Goal: Find specific fact: Find specific fact

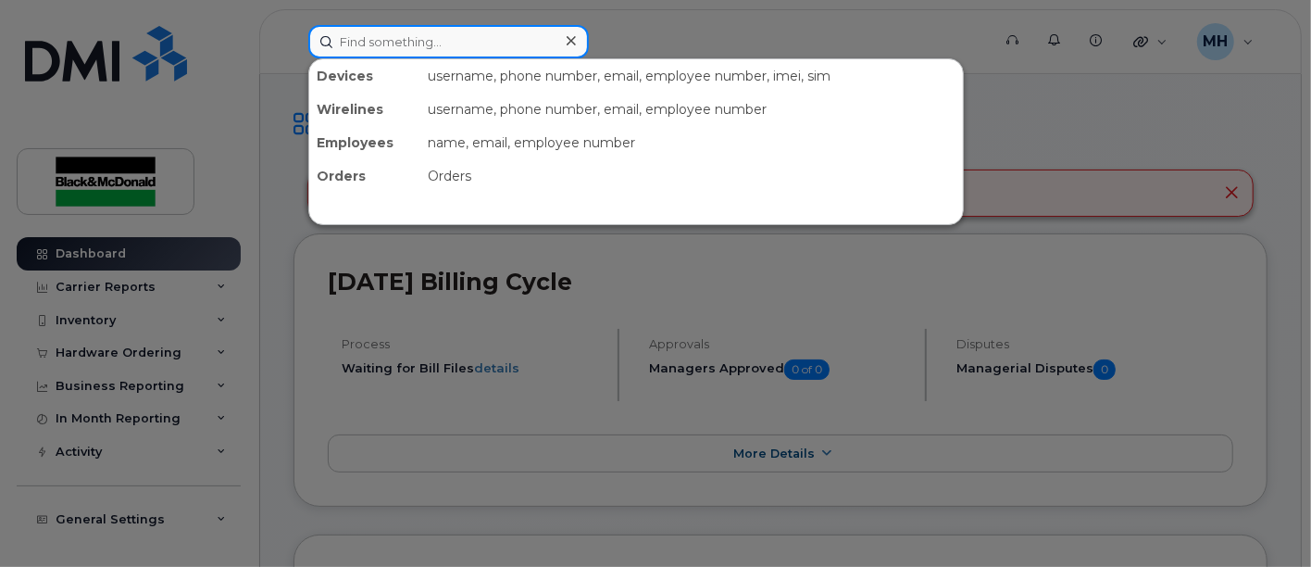
click at [385, 41] on input at bounding box center [448, 41] width 281 height 33
click at [409, 44] on input at bounding box center [448, 41] width 281 height 33
click at [385, 44] on input at bounding box center [448, 41] width 281 height 33
paste input "3435976576"
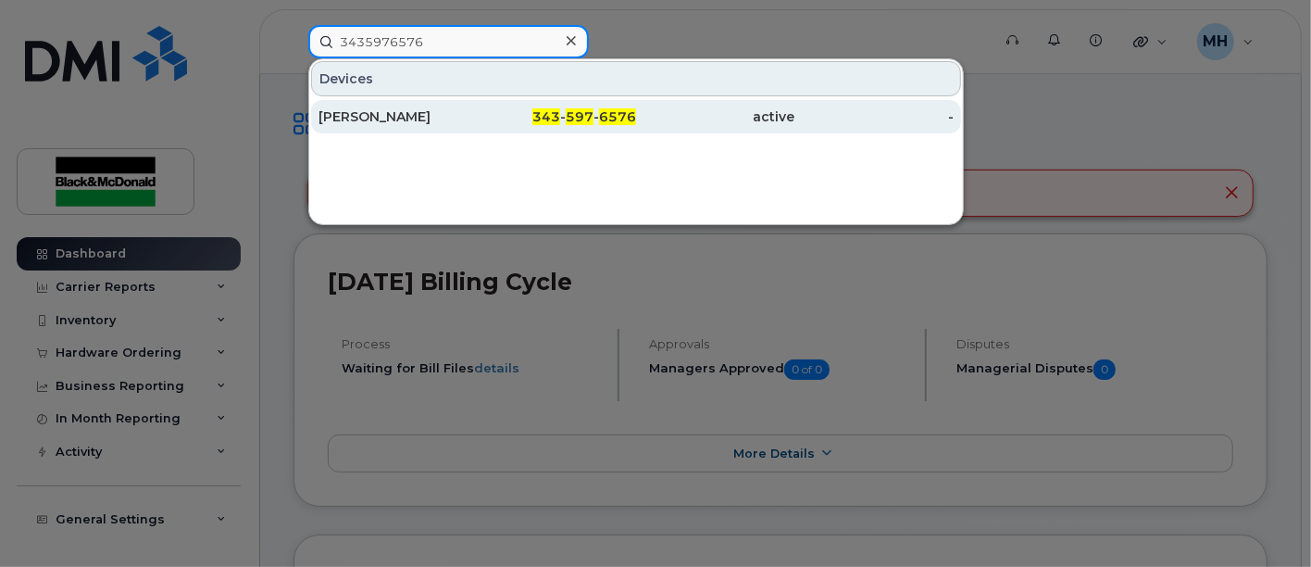
type input "3435976576"
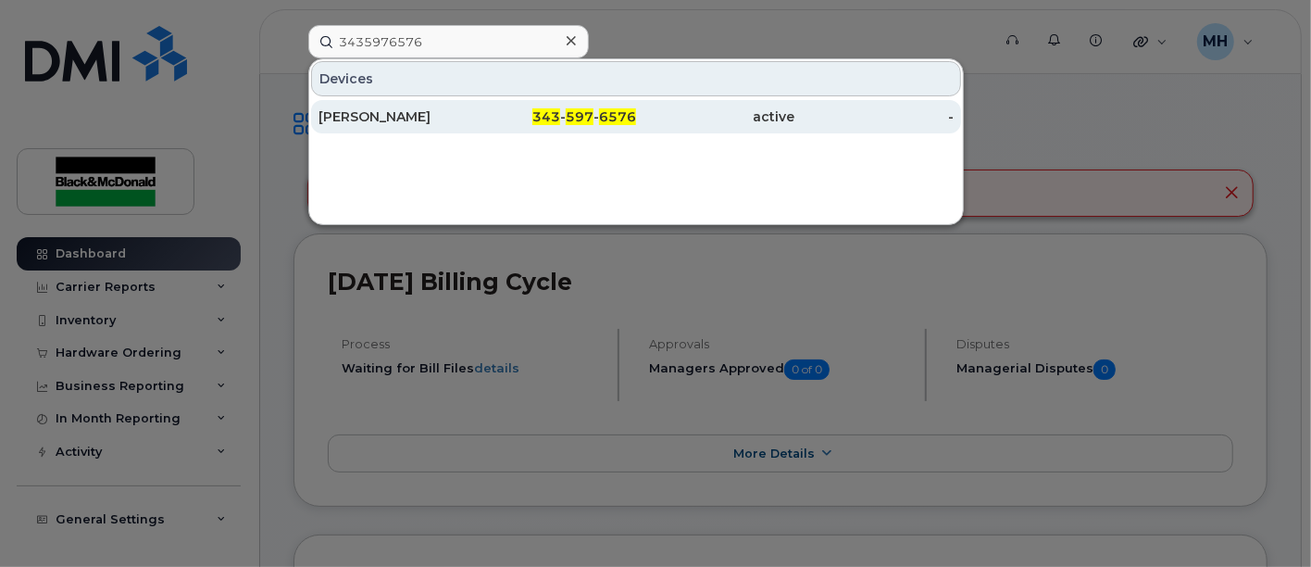
click at [429, 115] on div "[PERSON_NAME]" at bounding box center [397, 116] width 159 height 19
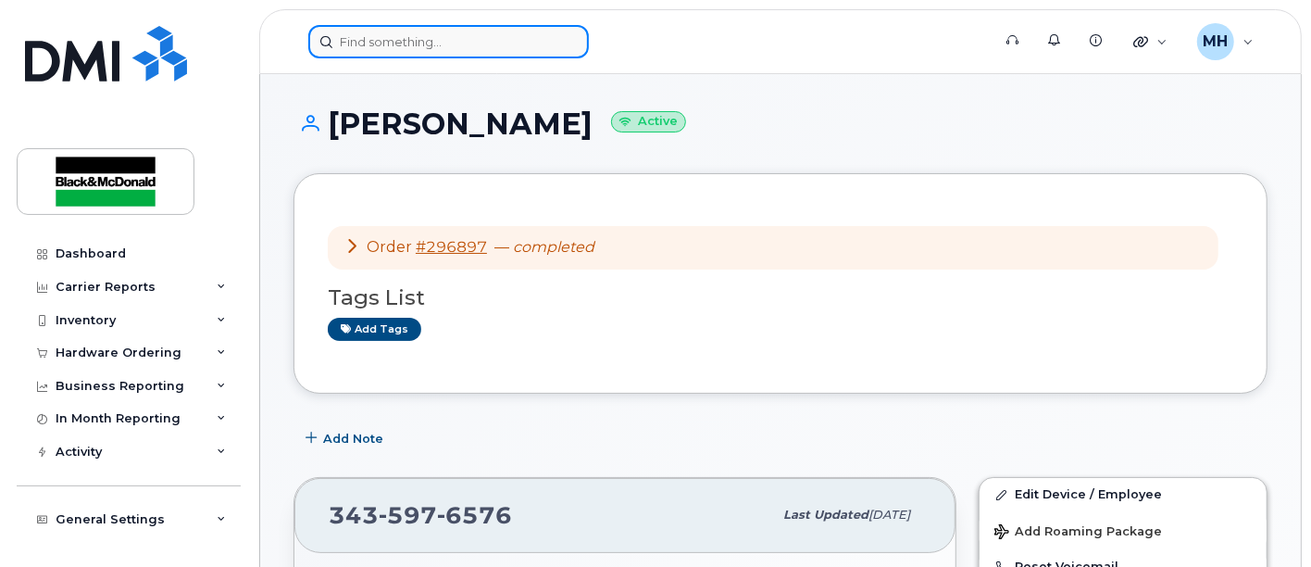
click at [430, 41] on input at bounding box center [448, 41] width 281 height 33
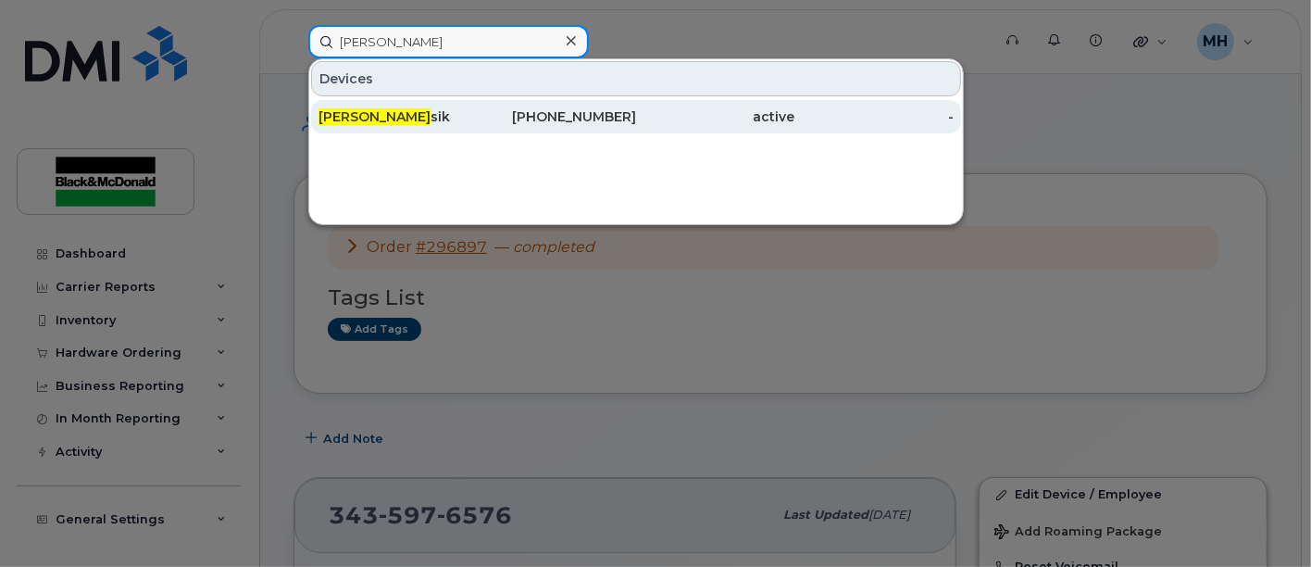
type input "[PERSON_NAME]"
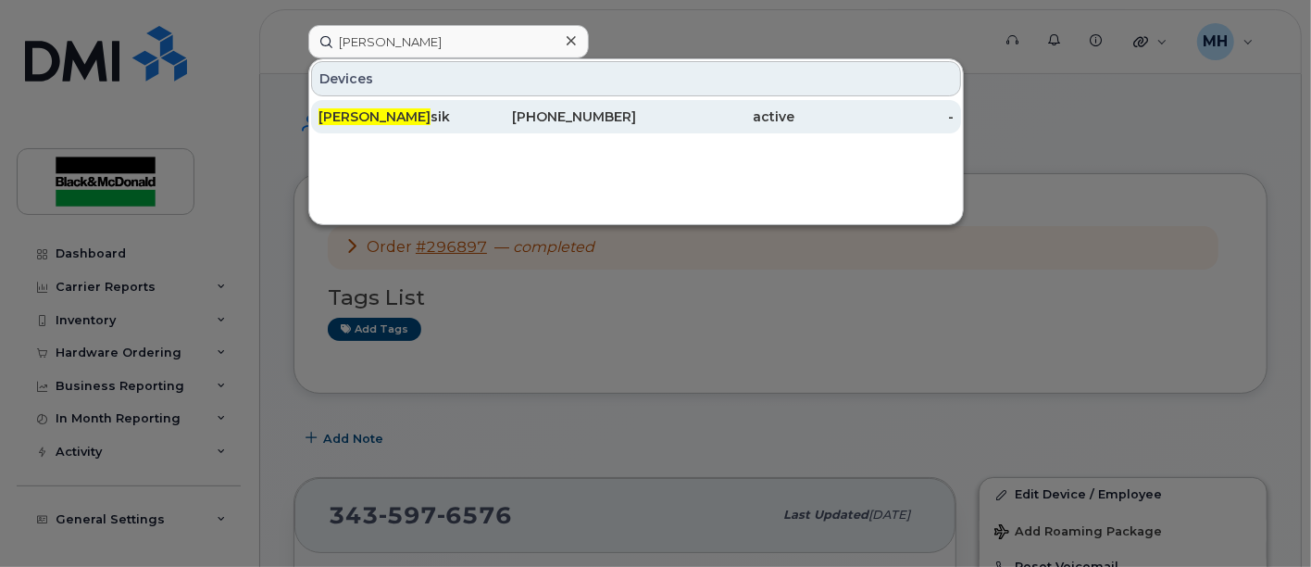
click at [359, 111] on span "[PERSON_NAME]" at bounding box center [374, 116] width 112 height 17
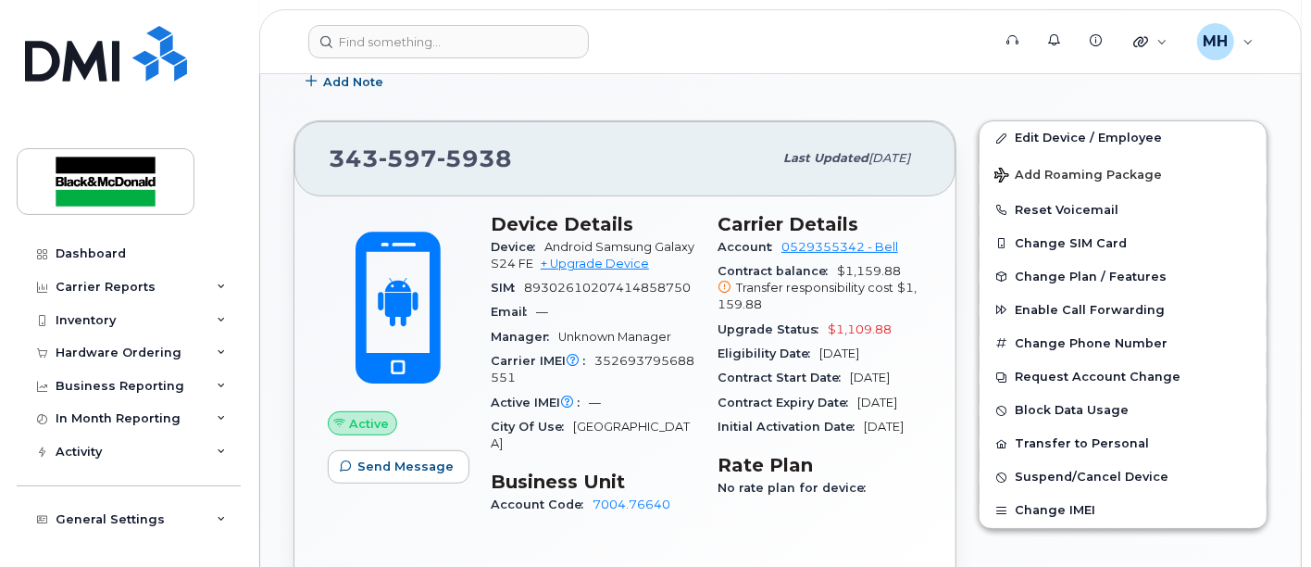
scroll to position [411, 0]
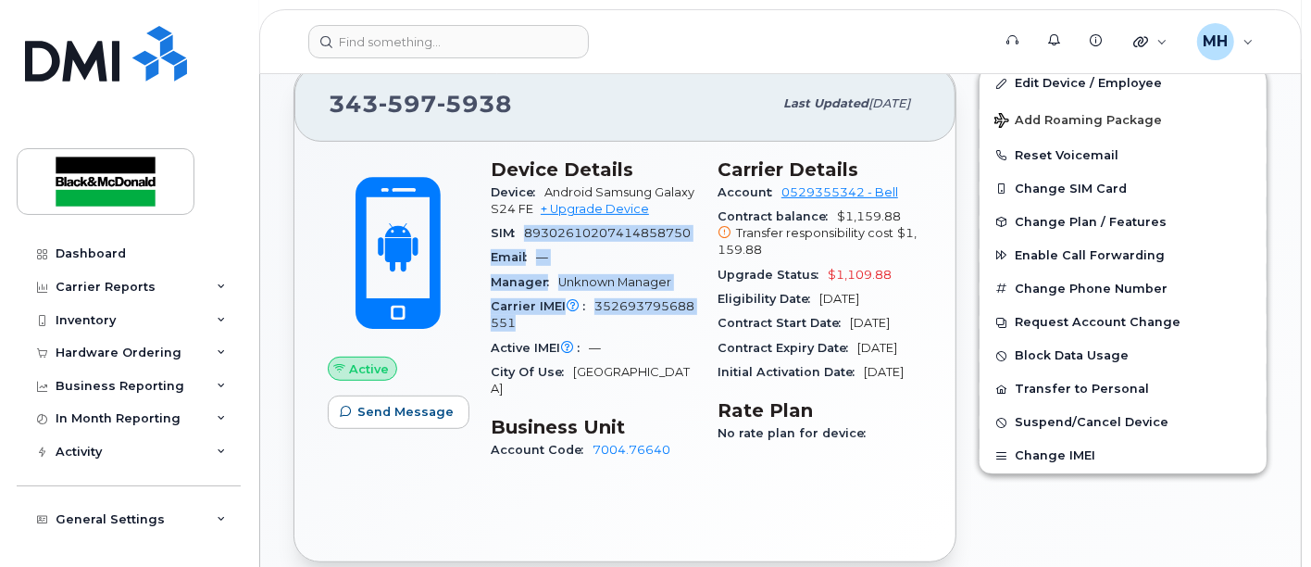
drag, startPoint x: 524, startPoint y: 225, endPoint x: 616, endPoint y: 307, distance: 123.2
click at [698, 314] on div "Device Details Device Android Samsung Galaxy S24 FE + Upgrade Device SIM 893026…" at bounding box center [593, 318] width 227 height 342
copy section "89302610207414858750 Email — Manager Unknown Manager Carrier IMEI Carrier IMEI …"
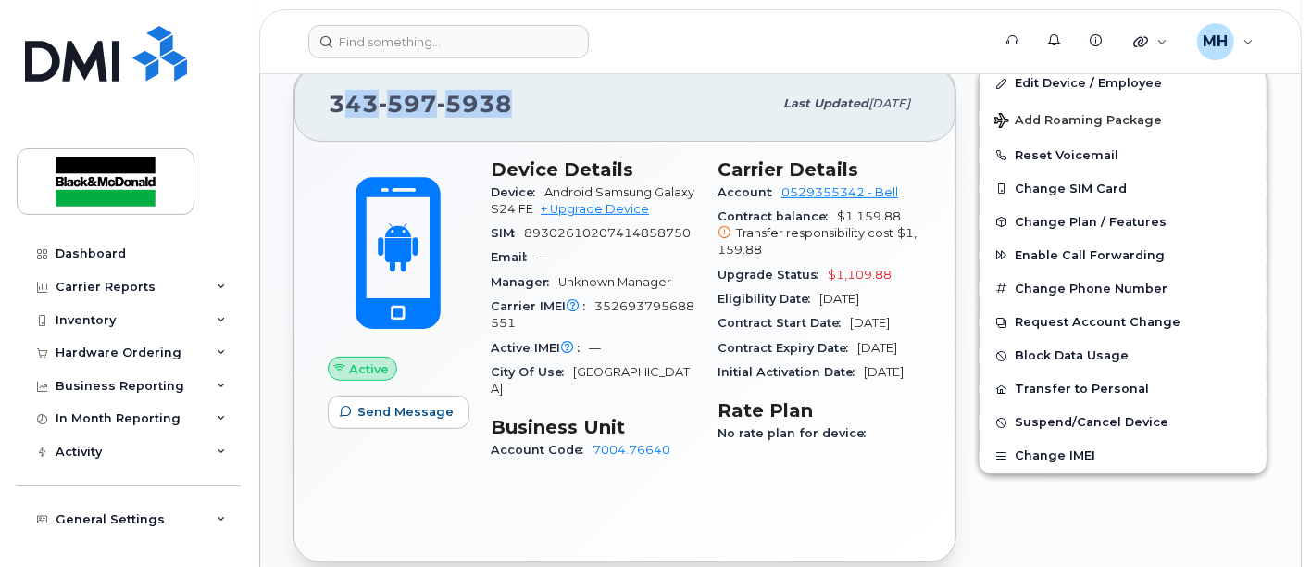
drag, startPoint x: 497, startPoint y: 99, endPoint x: 309, endPoint y: 97, distance: 187.9
click at [329, 97] on span "343 597 5938" at bounding box center [420, 104] width 183 height 28
copy span "343 597 5938"
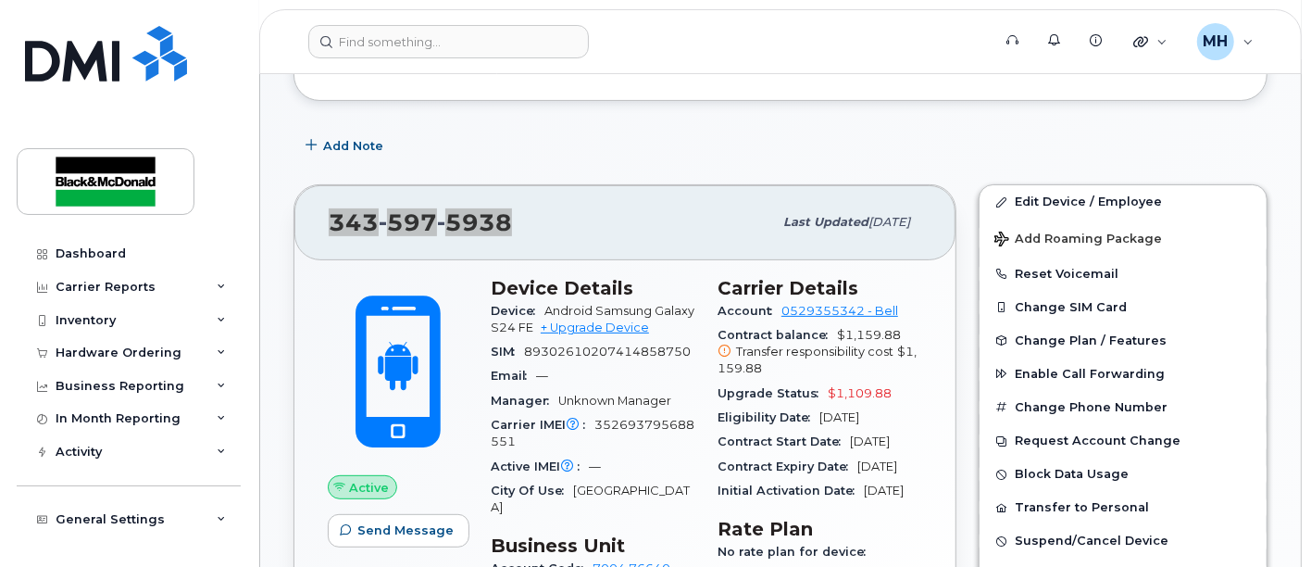
scroll to position [0, 0]
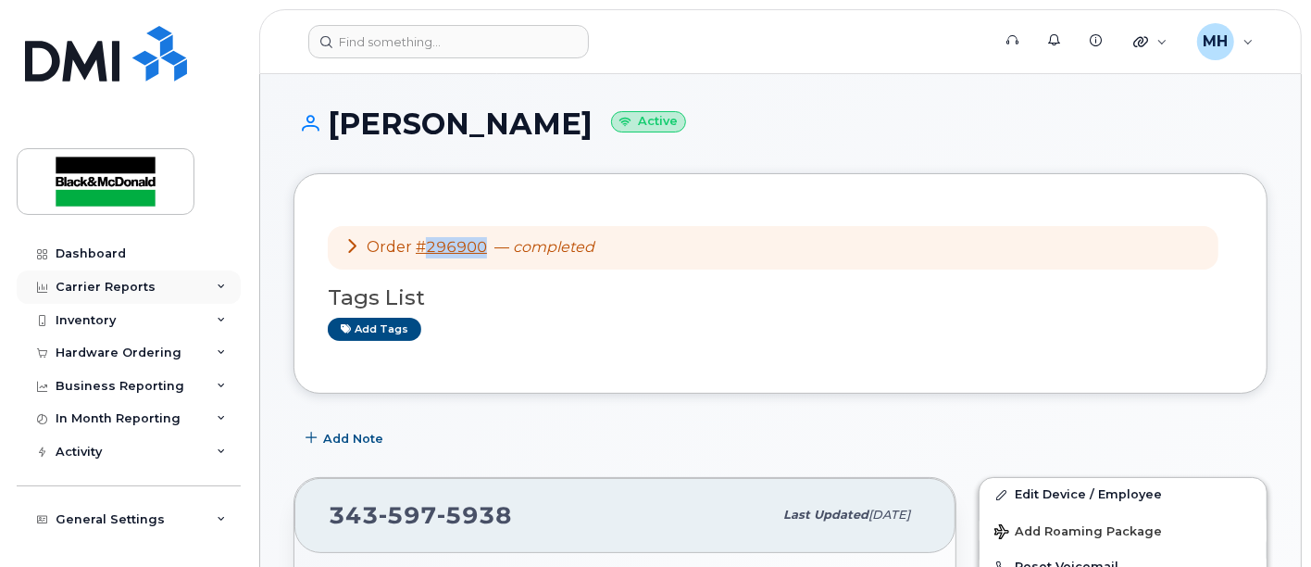
drag, startPoint x: 489, startPoint y: 252, endPoint x: 109, endPoint y: 281, distance: 380.7
click at [418, 247] on div "Order #296900 — completed" at bounding box center [469, 247] width 250 height 21
copy link "#296900"
